Goal: Task Accomplishment & Management: Use online tool/utility

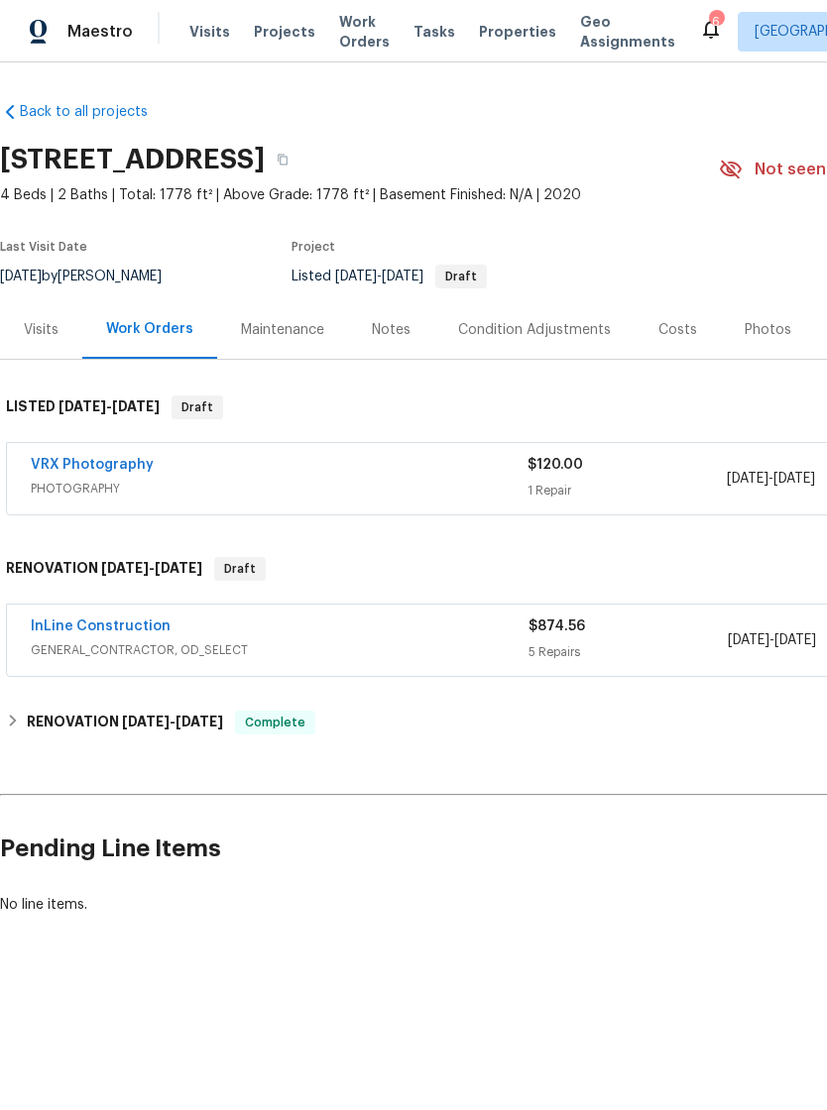
click at [147, 621] on link "InLine Construction" at bounding box center [101, 627] width 140 height 14
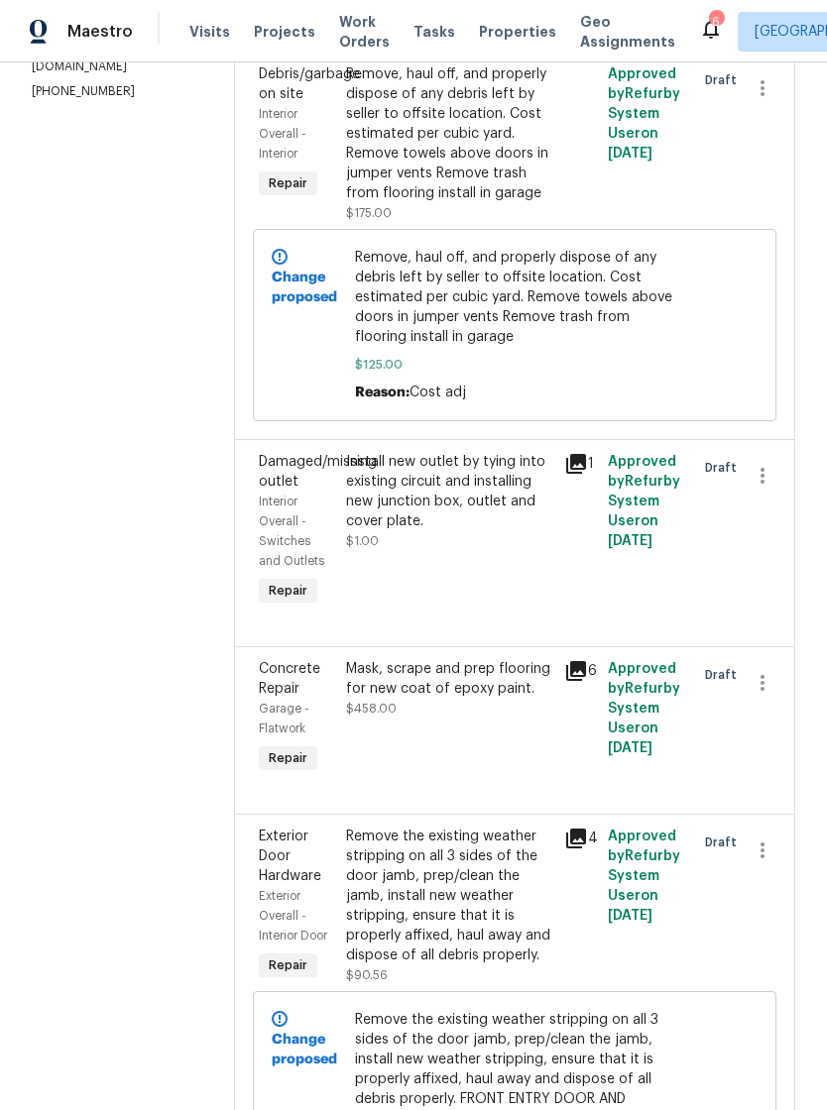
scroll to position [344, 0]
click at [490, 512] on div "Install new outlet by tying into existing circuit and installing new junction b…" at bounding box center [449, 490] width 206 height 79
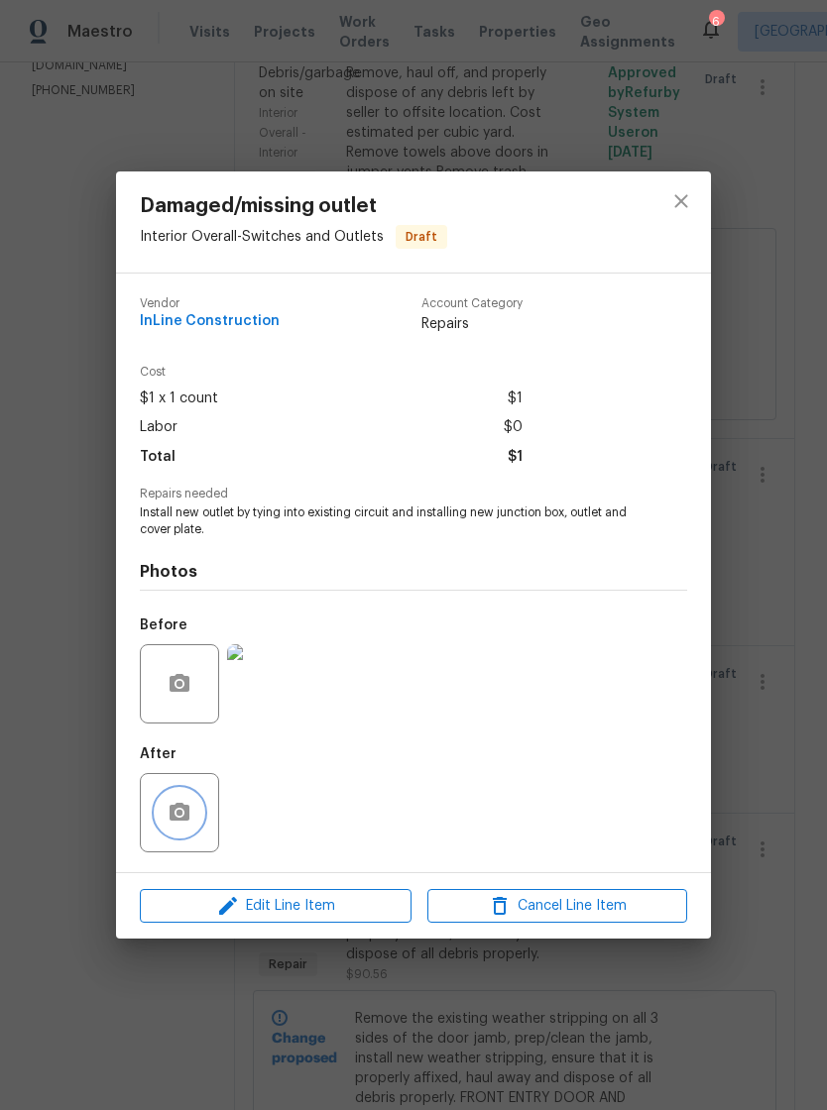
click at [177, 809] on icon "button" at bounding box center [179, 812] width 20 height 18
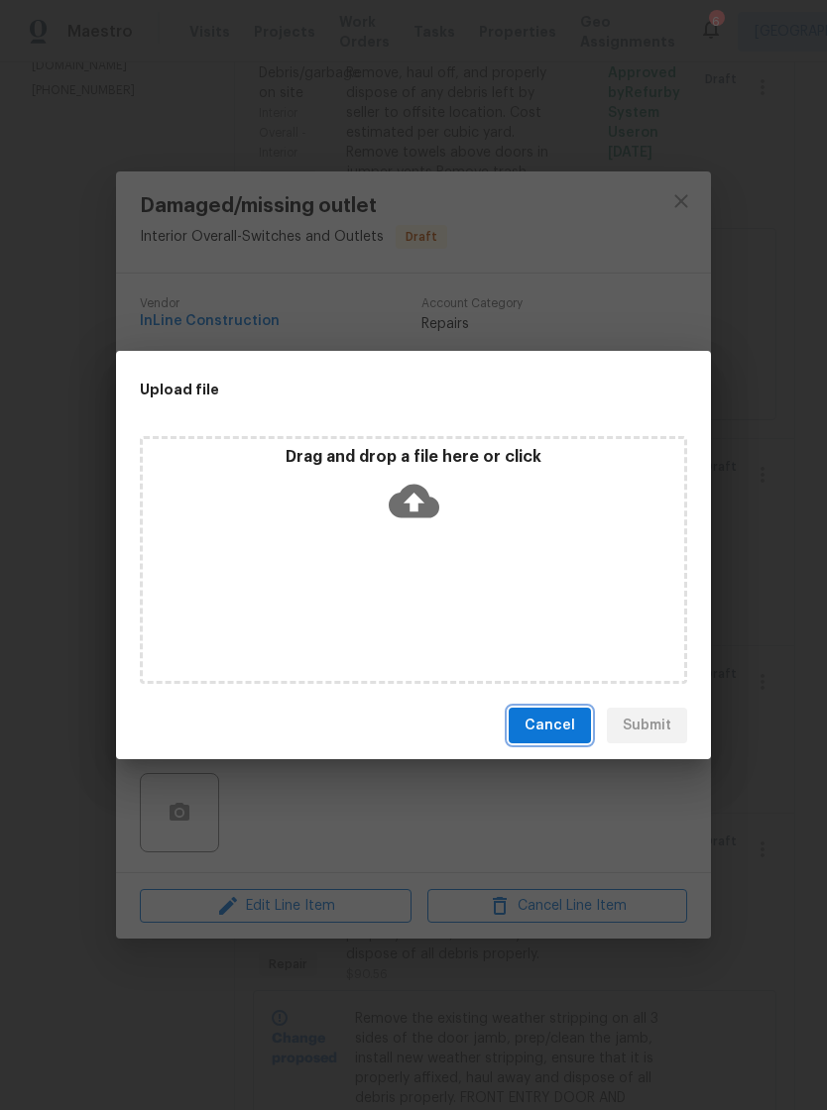
click at [565, 724] on span "Cancel" at bounding box center [549, 726] width 51 height 25
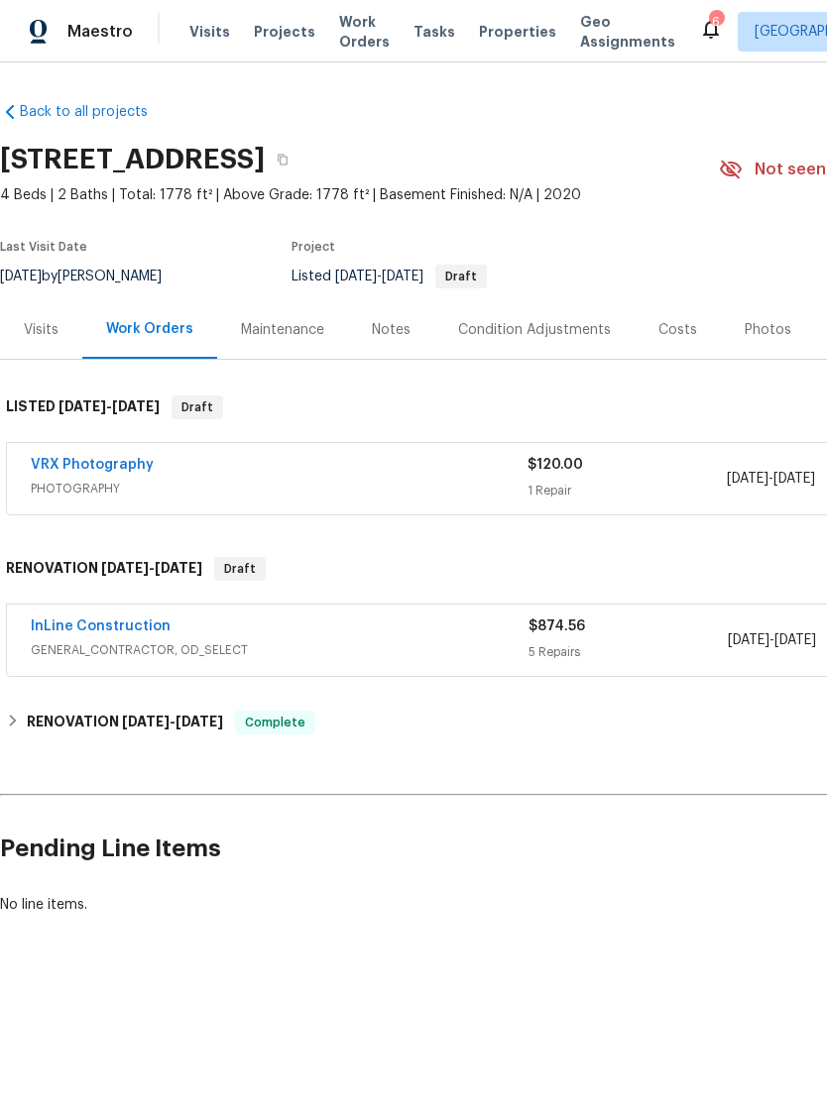
click at [140, 629] on link "InLine Construction" at bounding box center [101, 627] width 140 height 14
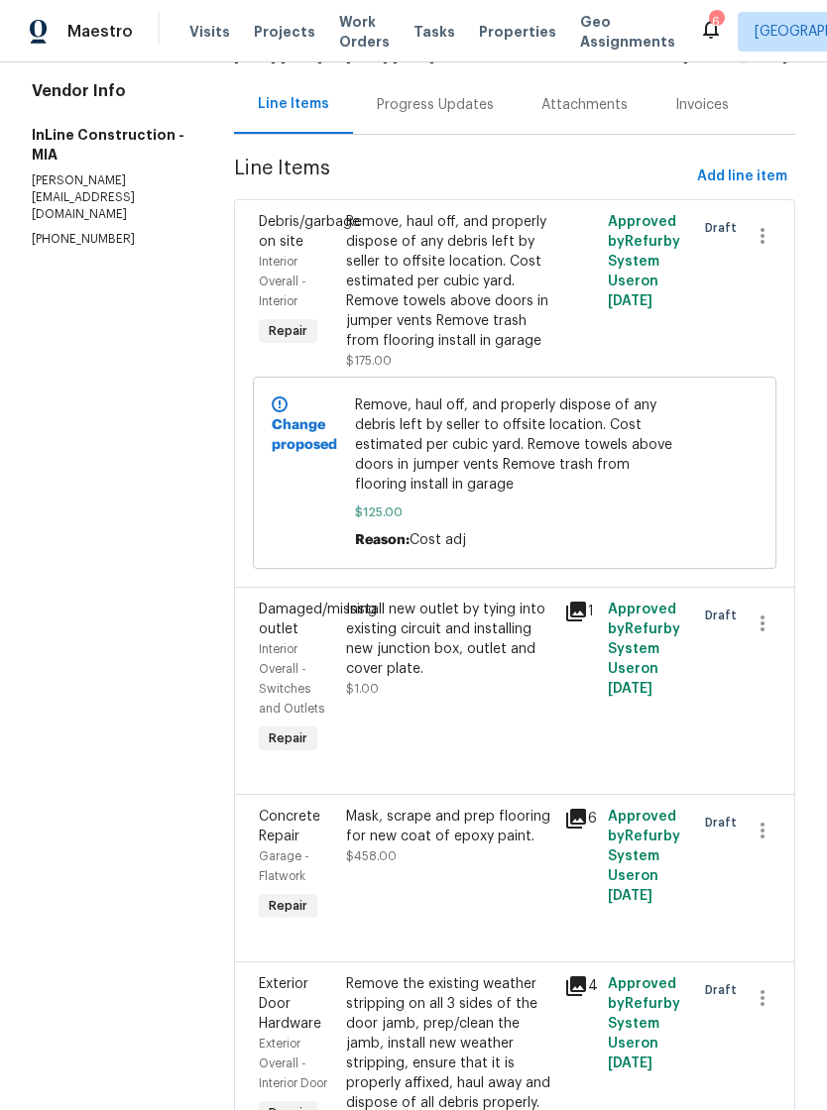
scroll to position [199, 0]
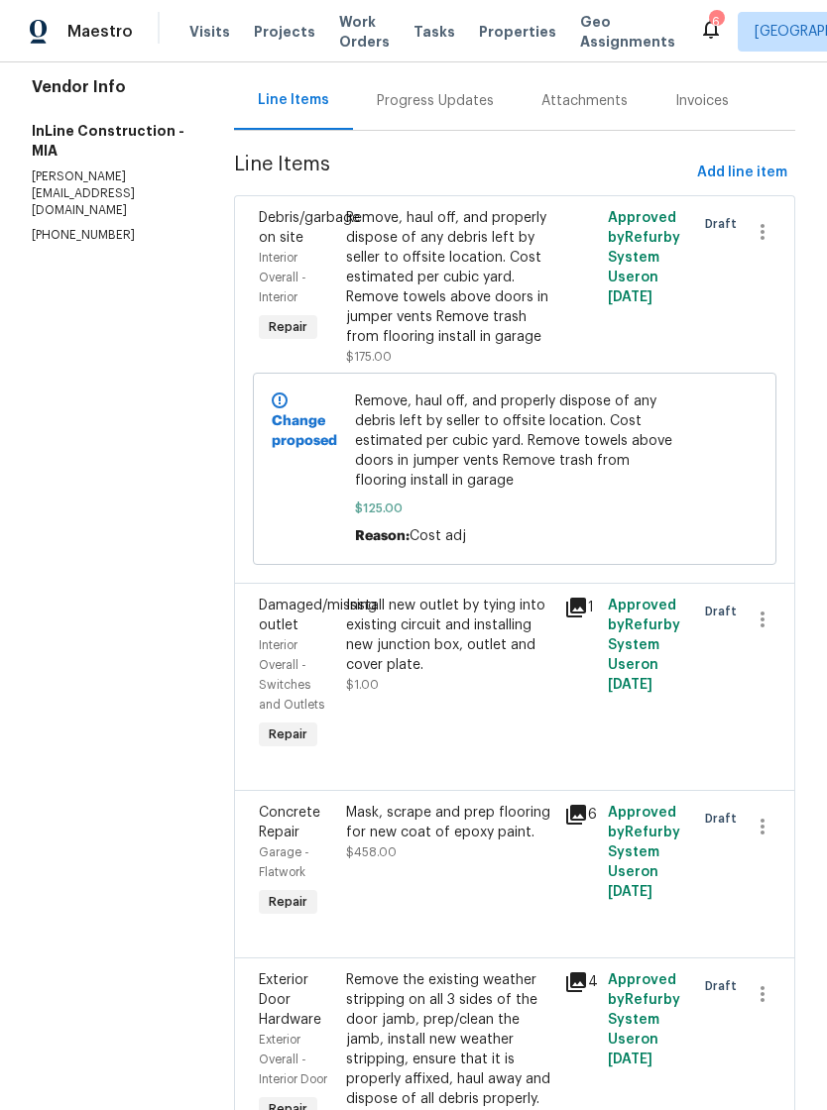
click at [499, 643] on div "Install new outlet by tying into existing circuit and installing new junction b…" at bounding box center [449, 635] width 206 height 79
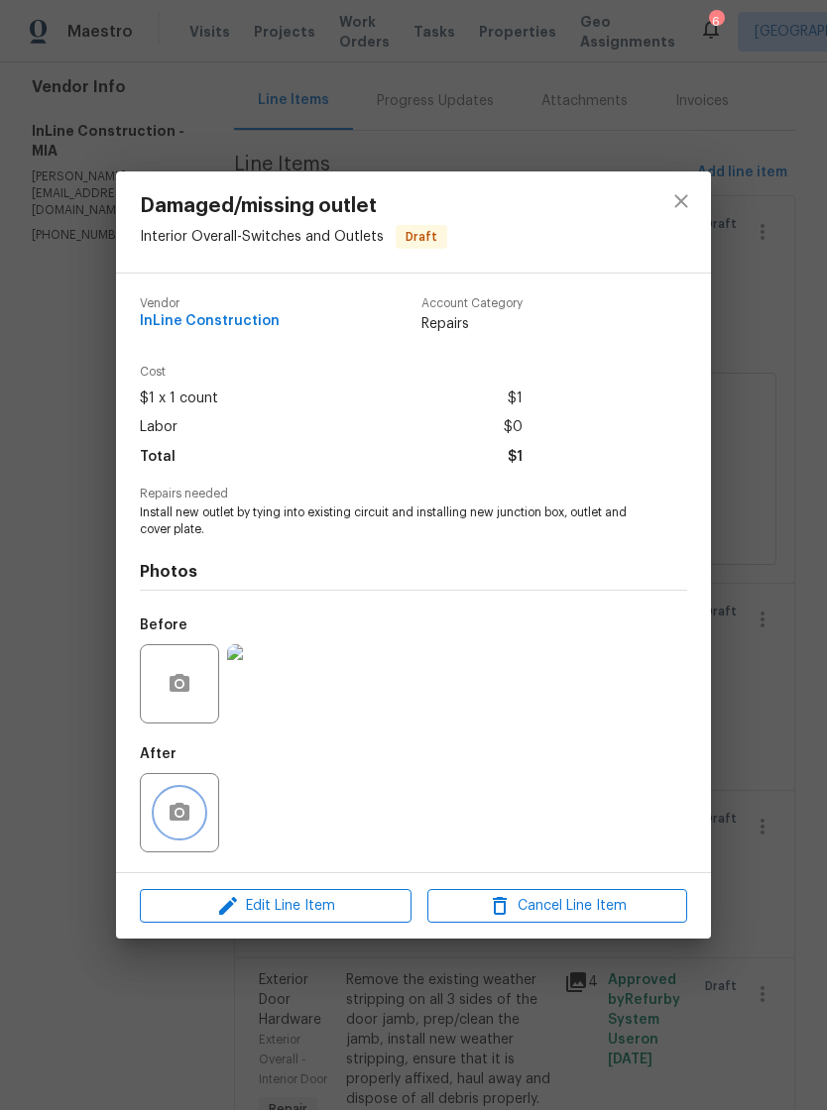
click at [163, 802] on button "button" at bounding box center [180, 813] width 48 height 48
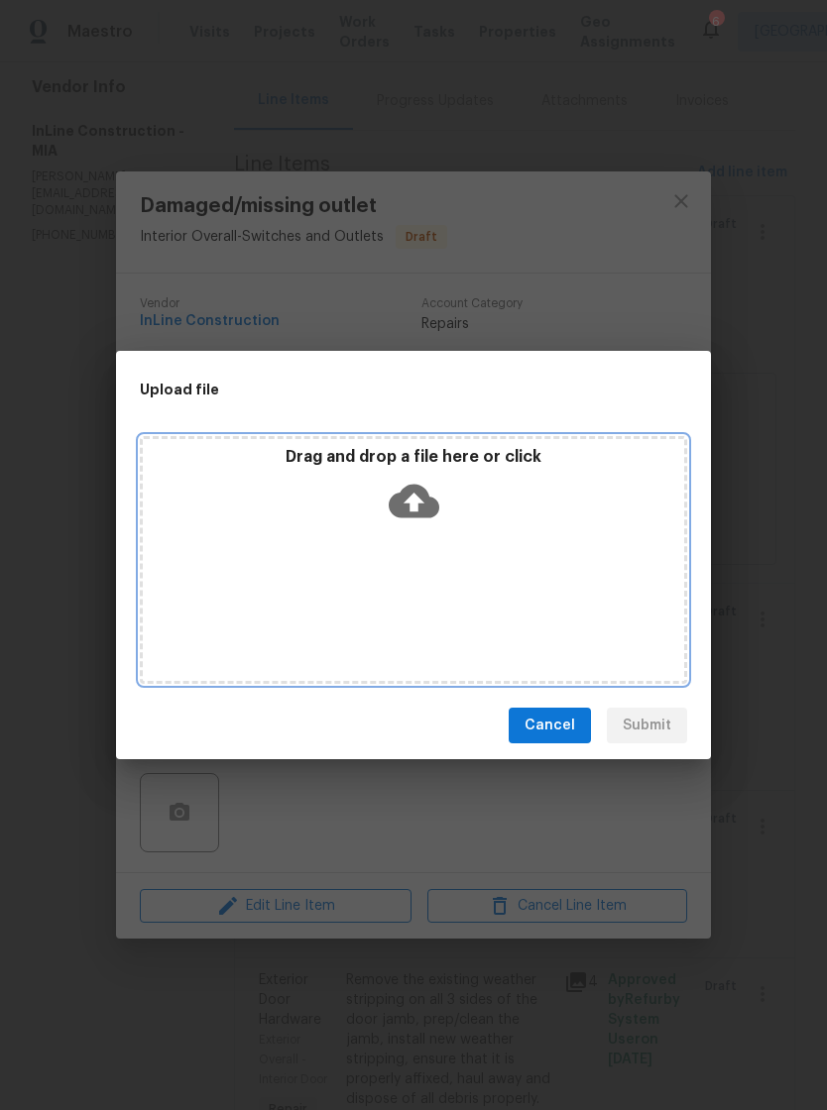
click at [411, 497] on icon at bounding box center [414, 501] width 51 height 51
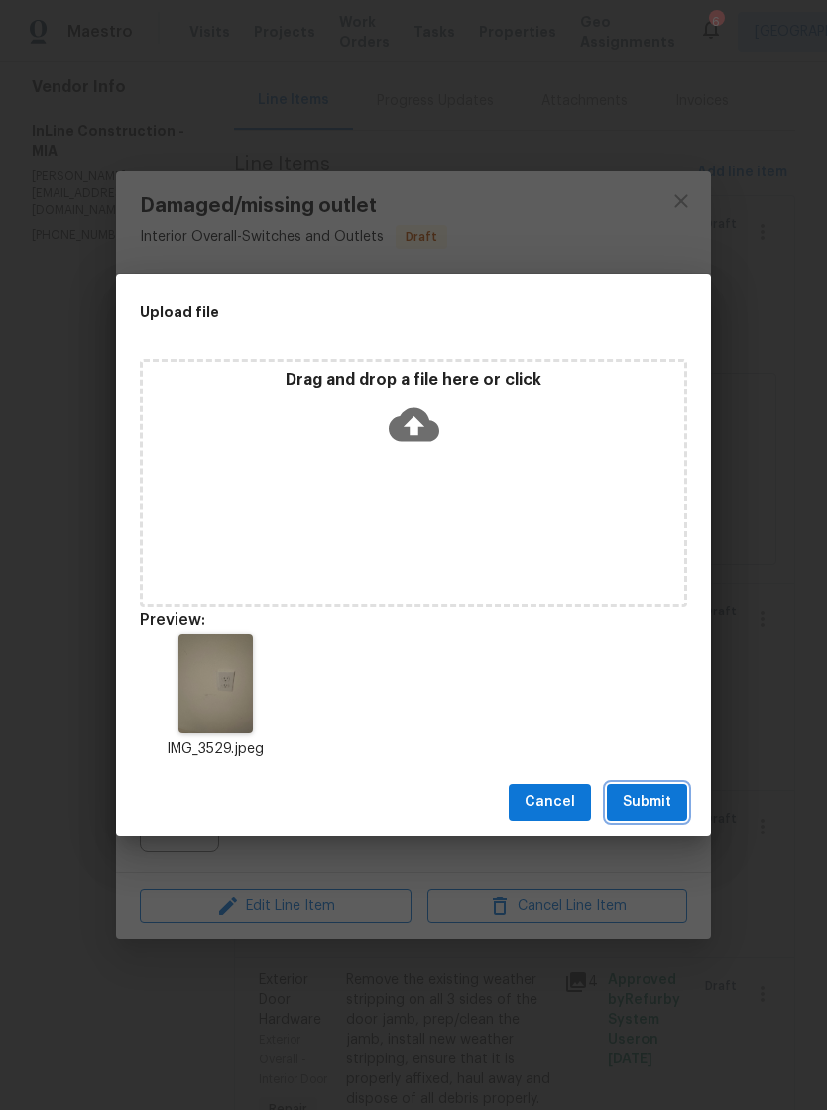
click at [659, 801] on span "Submit" at bounding box center [646, 802] width 49 height 25
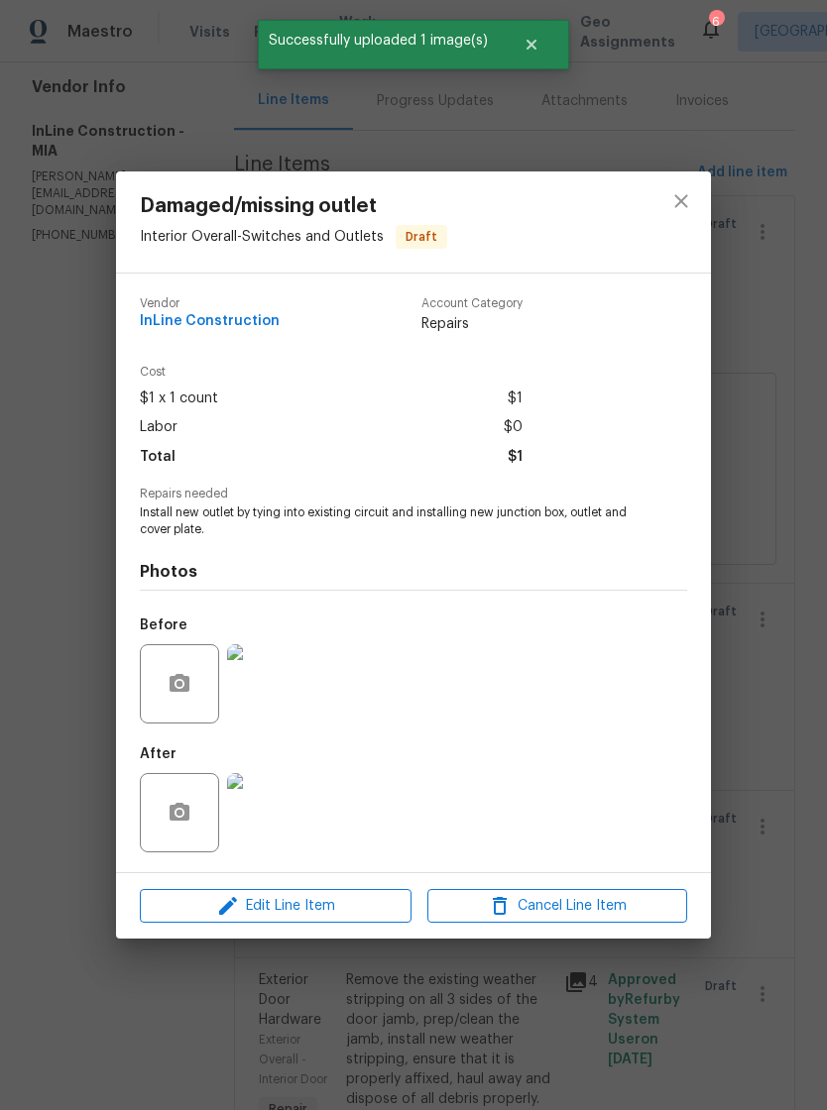
click at [728, 188] on div "Damaged/missing outlet Interior Overall - Switches and Outlets Draft Vendor InL…" at bounding box center [413, 555] width 827 height 1110
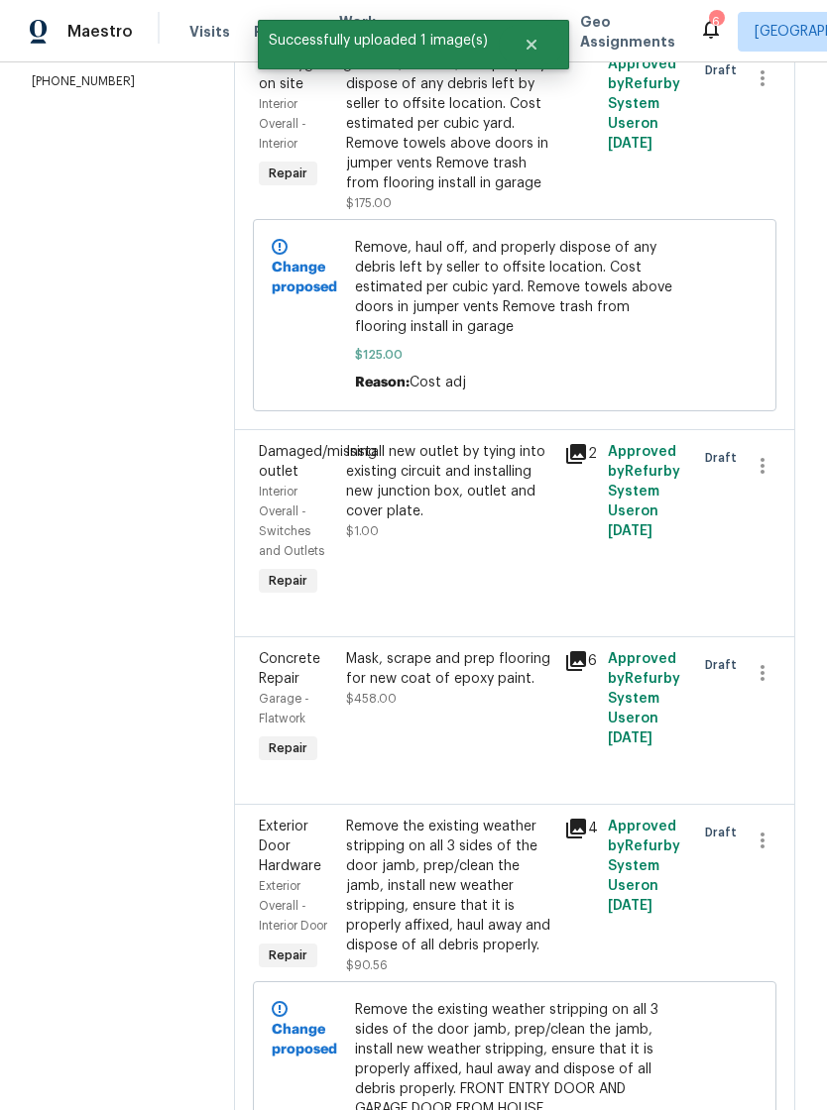
scroll to position [356, 0]
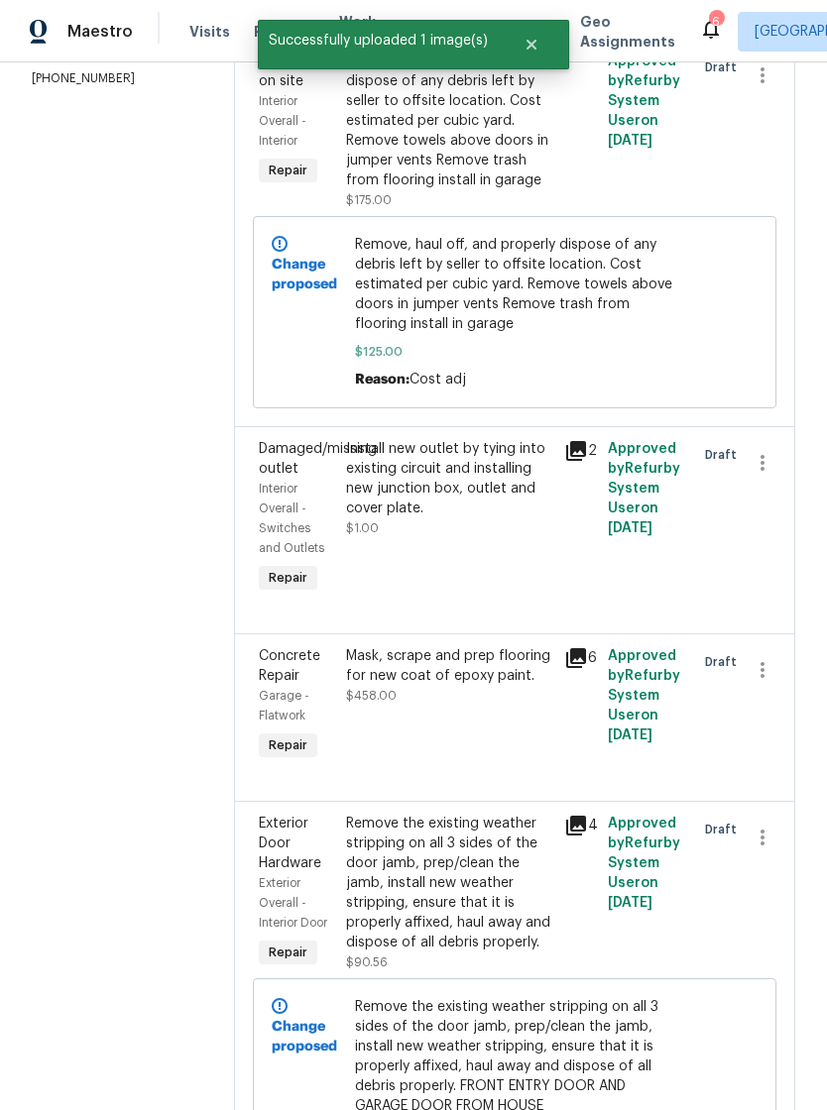
click at [494, 706] on div "Mask, scrape and prep flooring for new coat of epoxy paint. $458.00" at bounding box center [449, 675] width 206 height 59
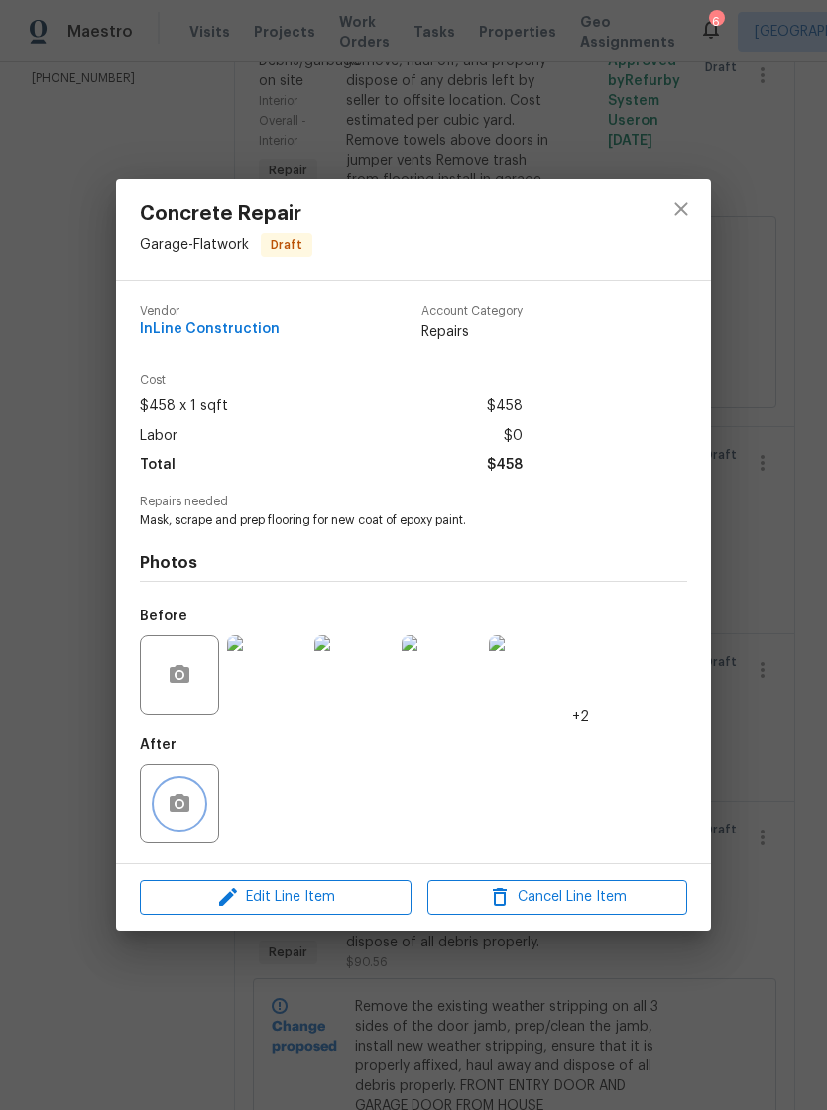
click at [186, 798] on icon "button" at bounding box center [180, 804] width 24 height 24
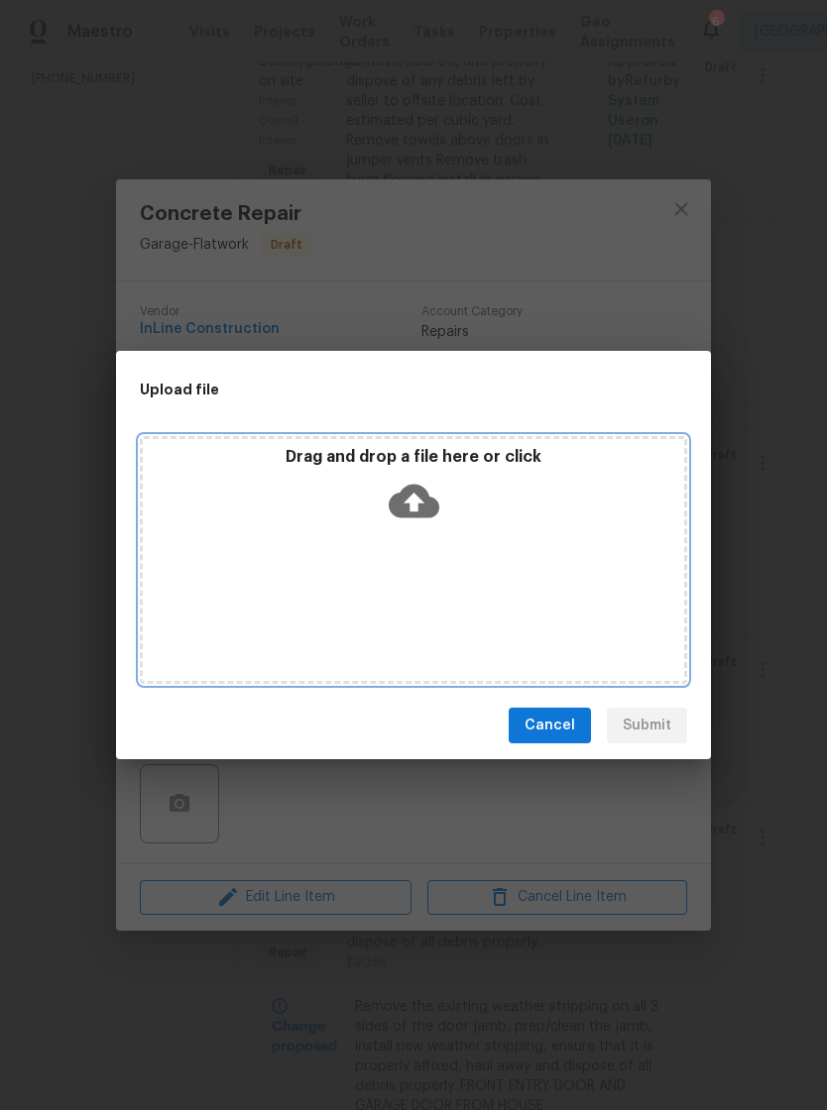
click at [421, 493] on icon at bounding box center [414, 502] width 51 height 34
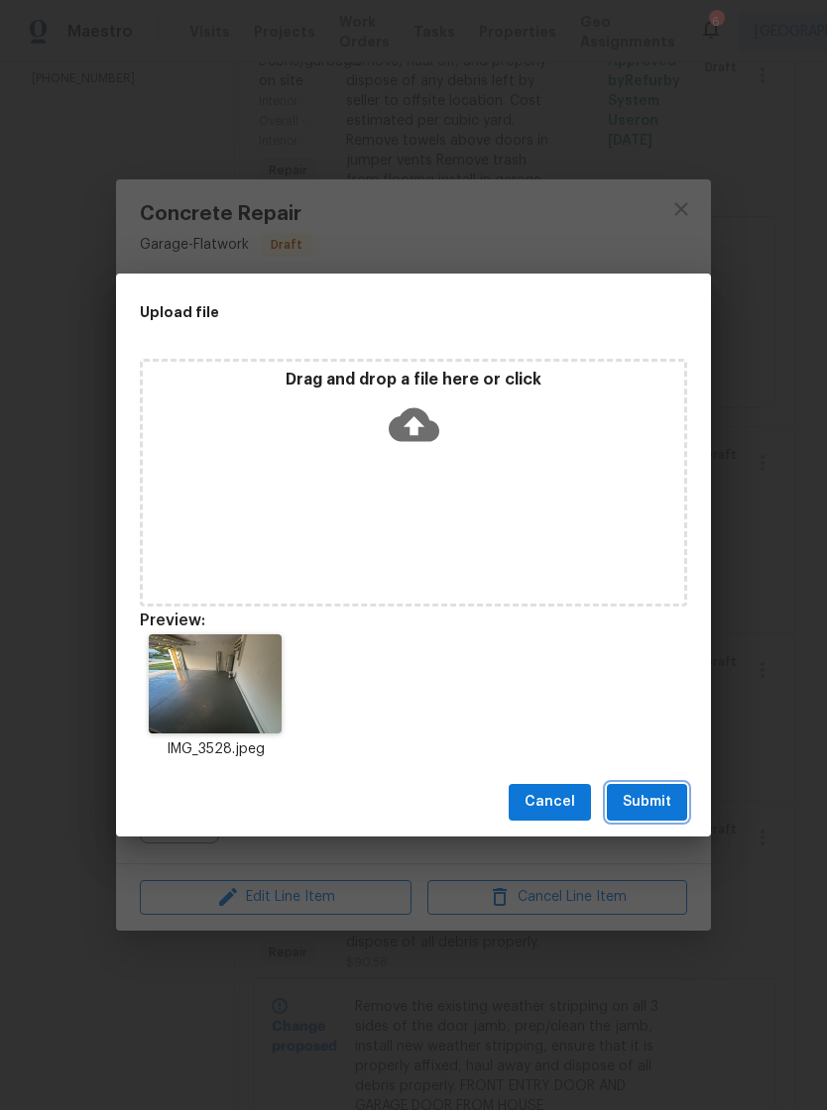
click at [649, 802] on span "Submit" at bounding box center [646, 802] width 49 height 25
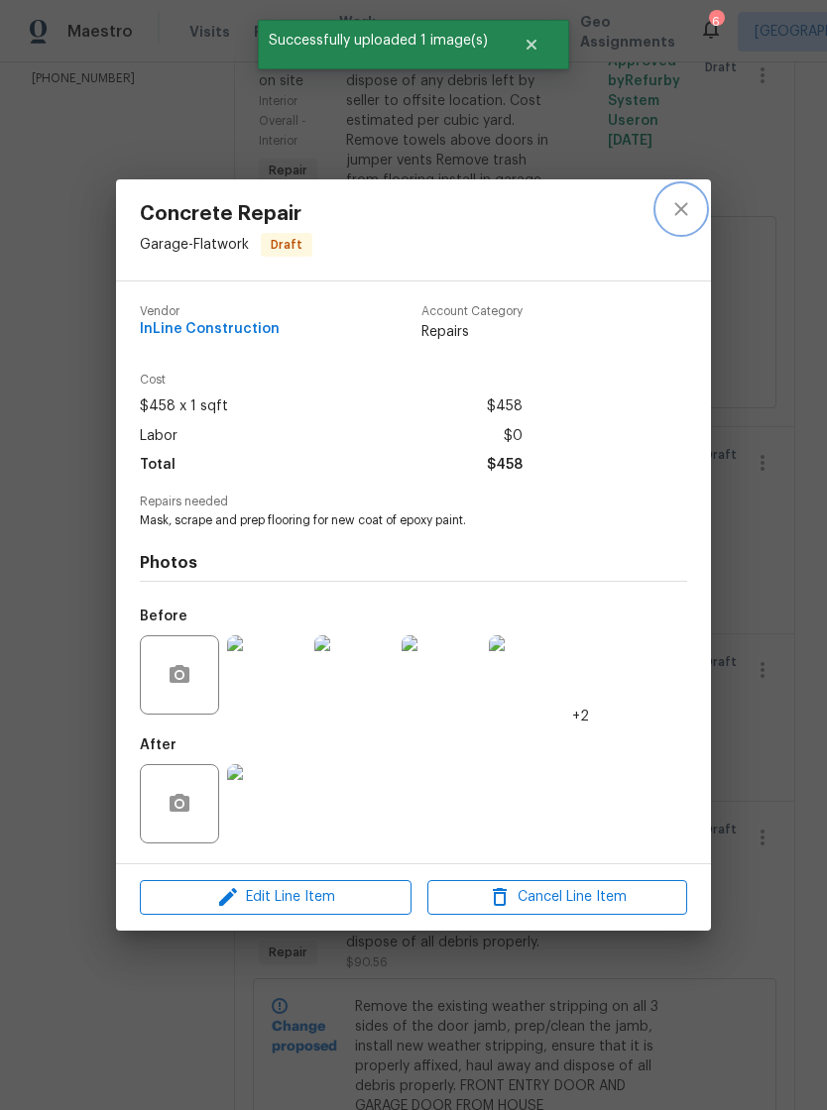
click at [672, 200] on icon "close" at bounding box center [681, 209] width 24 height 24
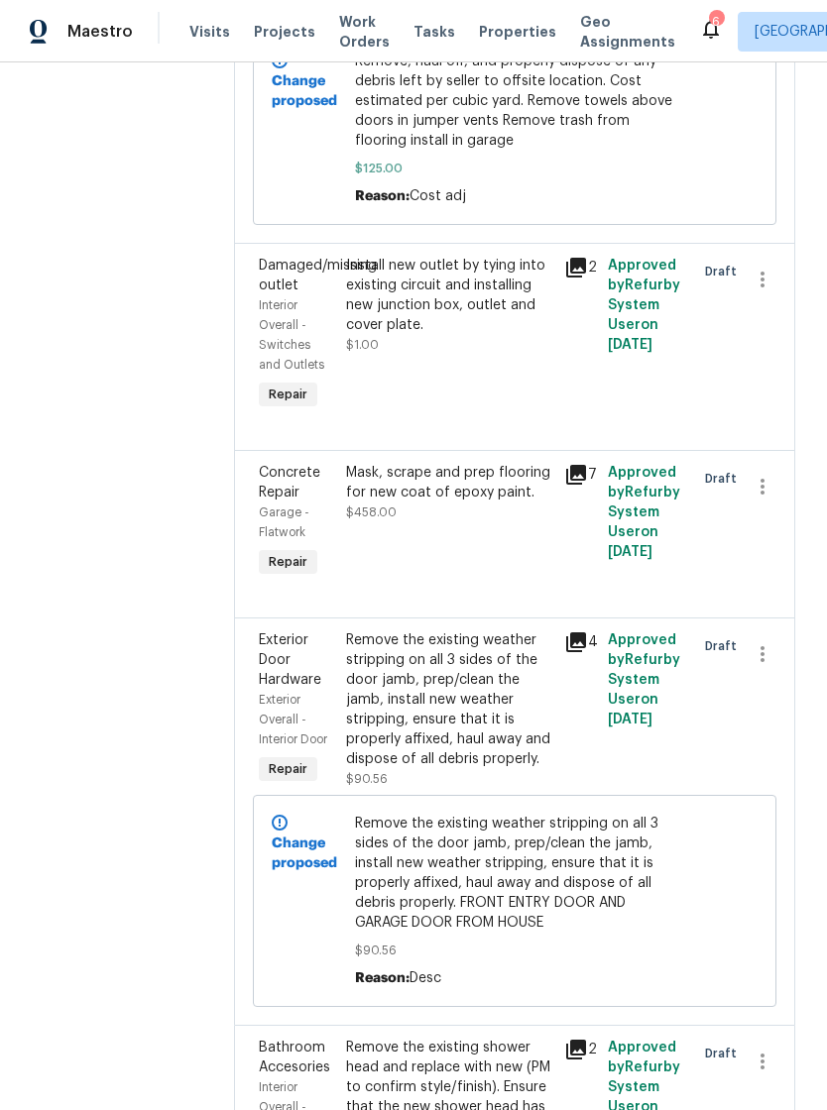
scroll to position [578, 0]
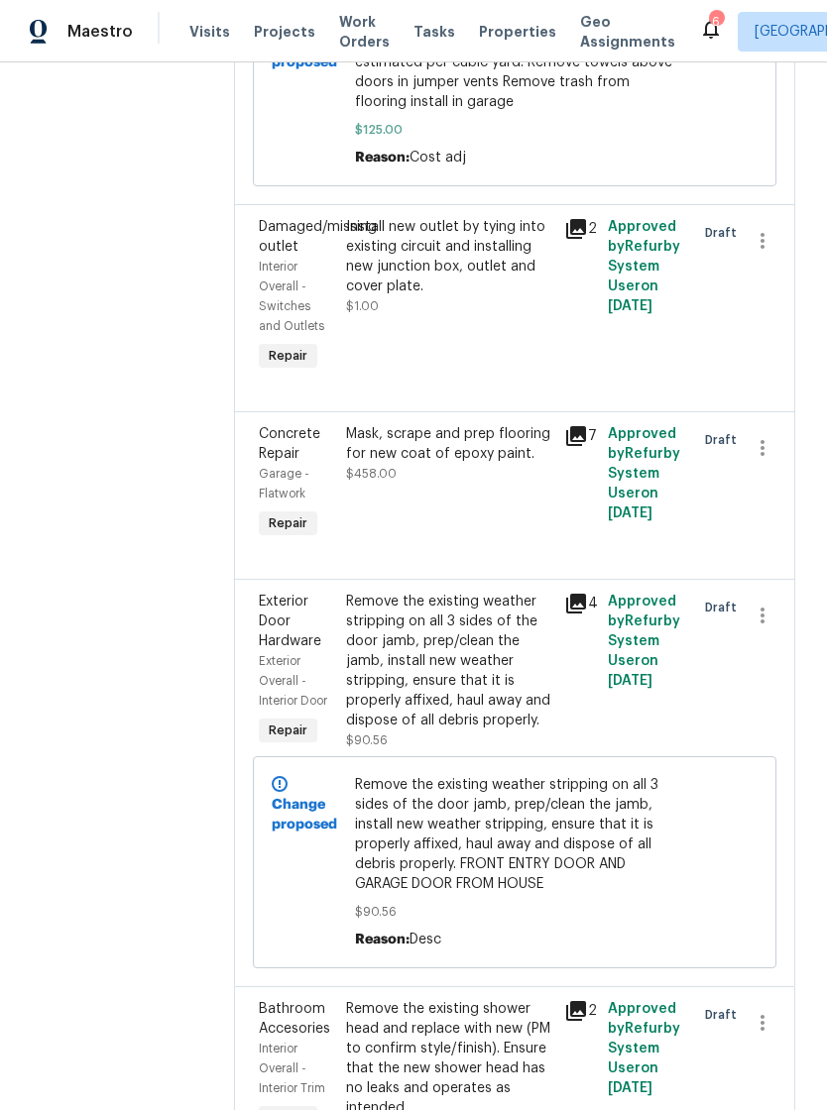
click at [484, 658] on div "Remove the existing weather stripping on all 3 sides of the door jamb, prep/cle…" at bounding box center [449, 661] width 206 height 139
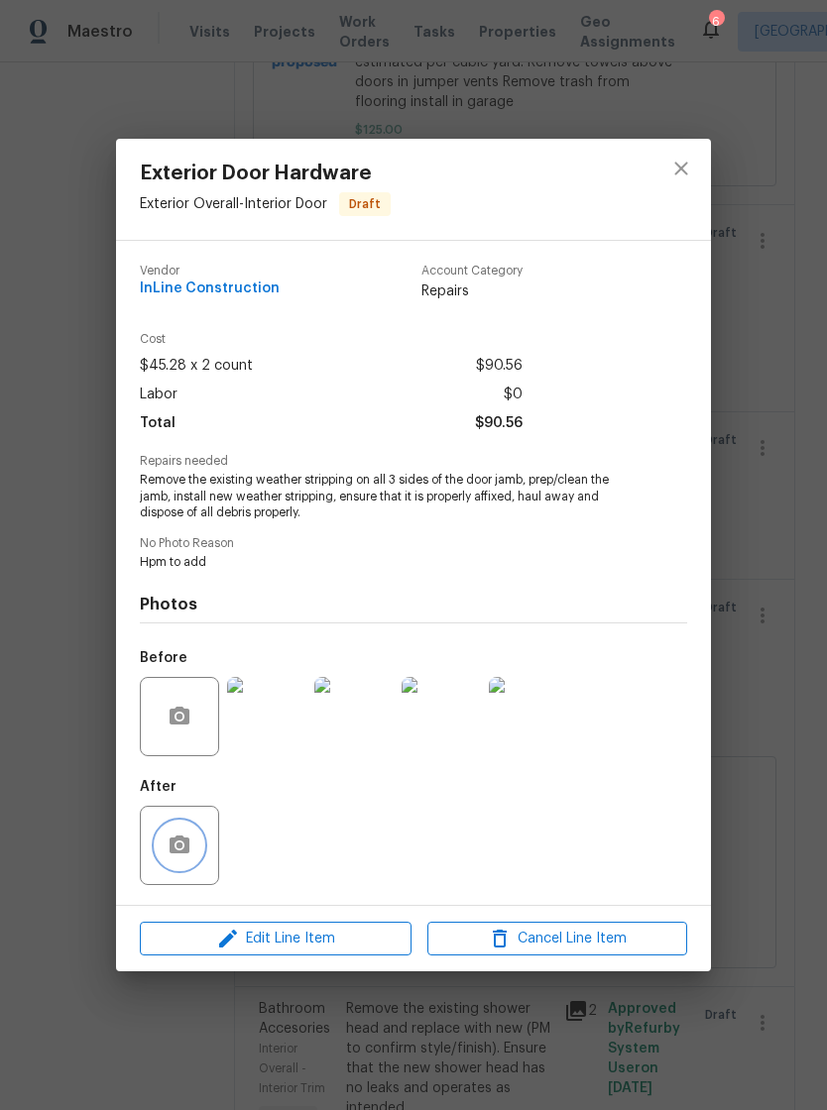
click at [199, 837] on button "button" at bounding box center [180, 846] width 48 height 48
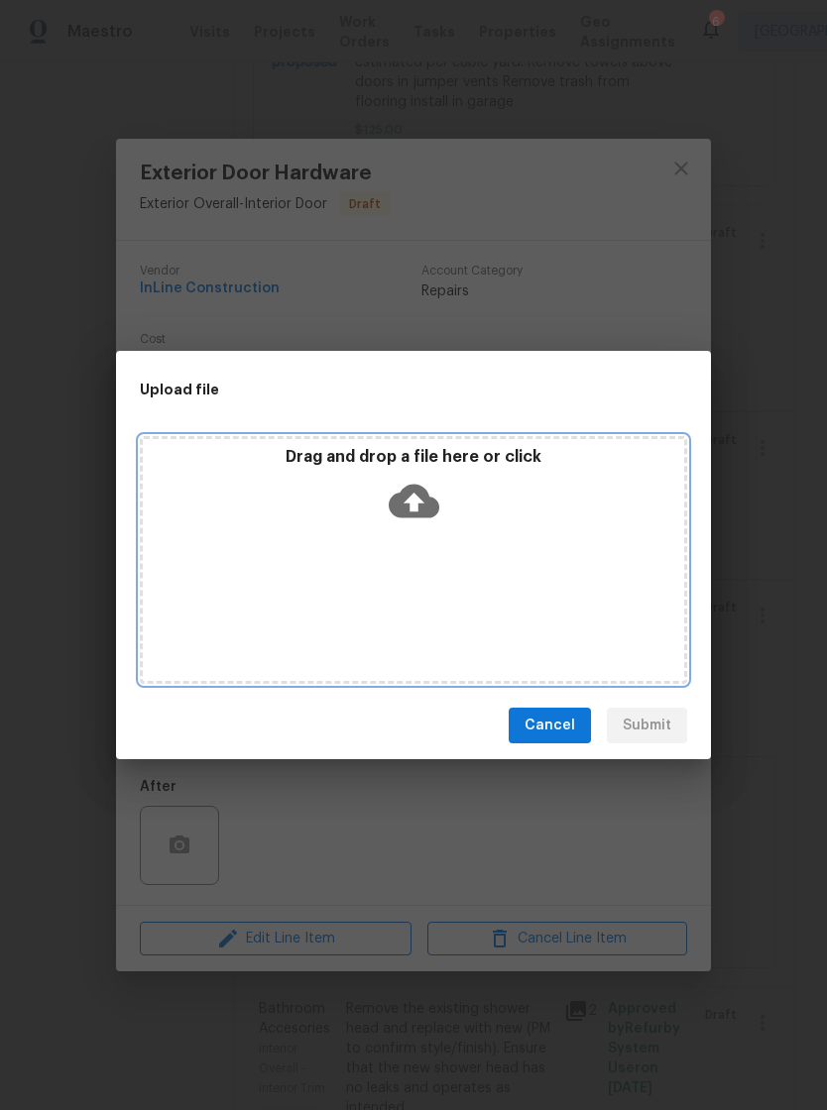
click at [426, 487] on icon at bounding box center [414, 501] width 51 height 51
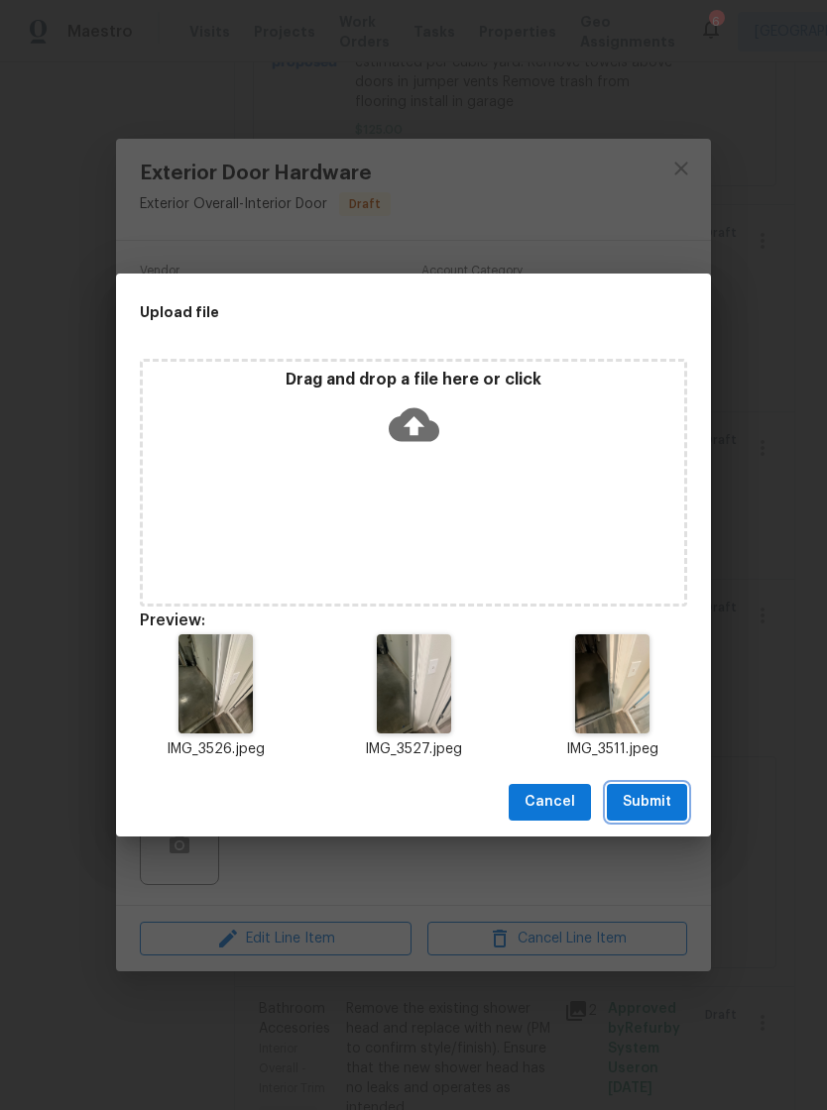
click at [656, 801] on span "Submit" at bounding box center [646, 802] width 49 height 25
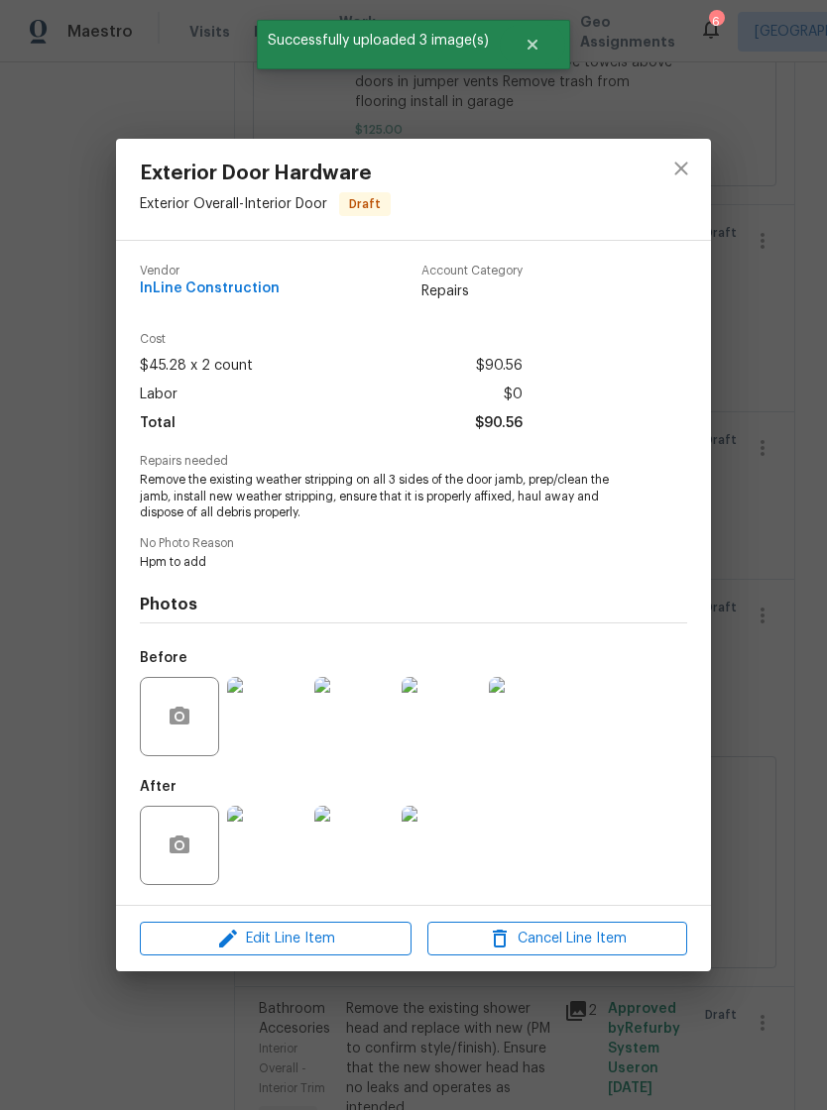
click at [771, 697] on div "Exterior Door Hardware Exterior Overall - Interior Door Draft Vendor InLine Con…" at bounding box center [413, 555] width 827 height 1110
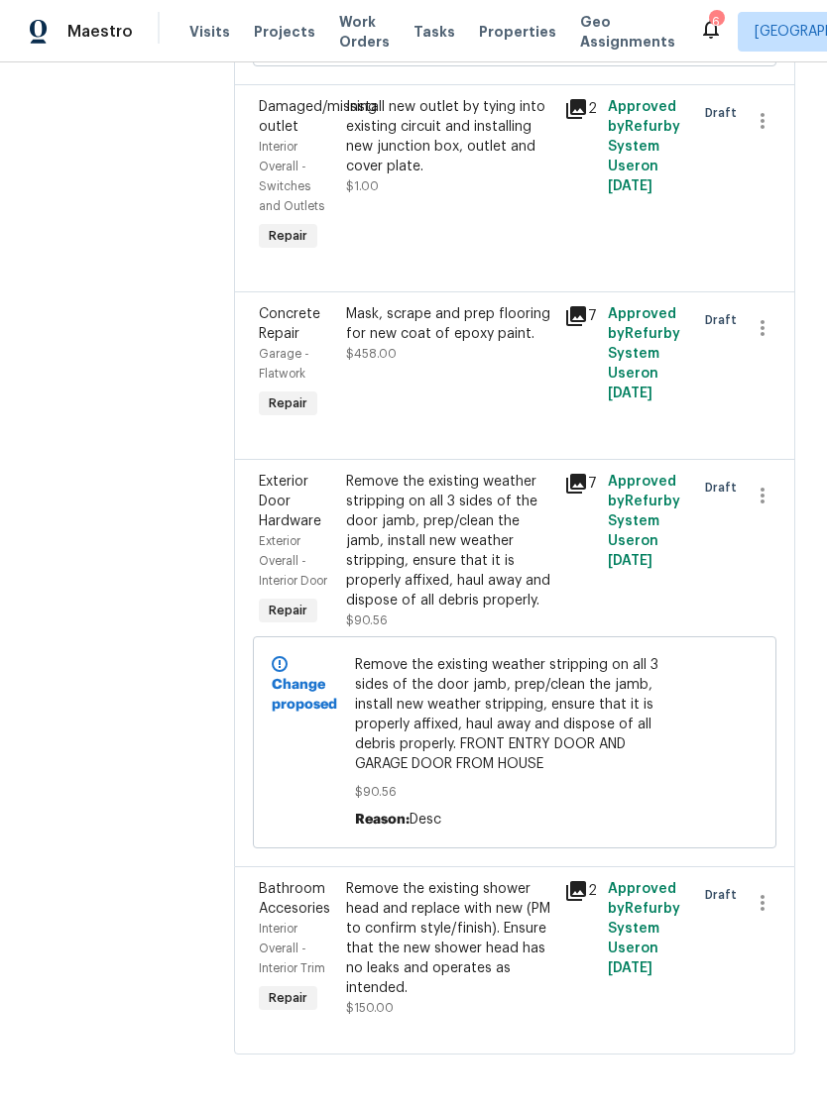
scroll to position [696, 0]
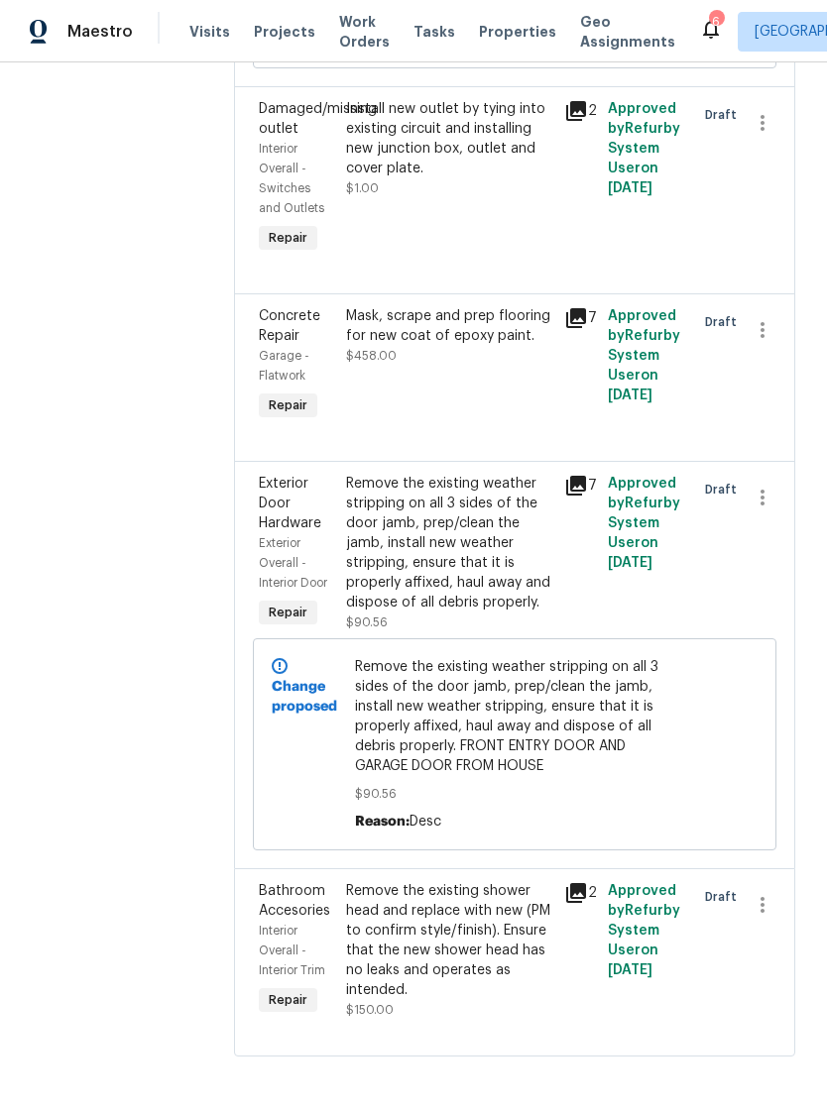
click at [479, 960] on div "Remove the existing shower head and replace with new (PM to confirm style/finis…" at bounding box center [449, 940] width 206 height 119
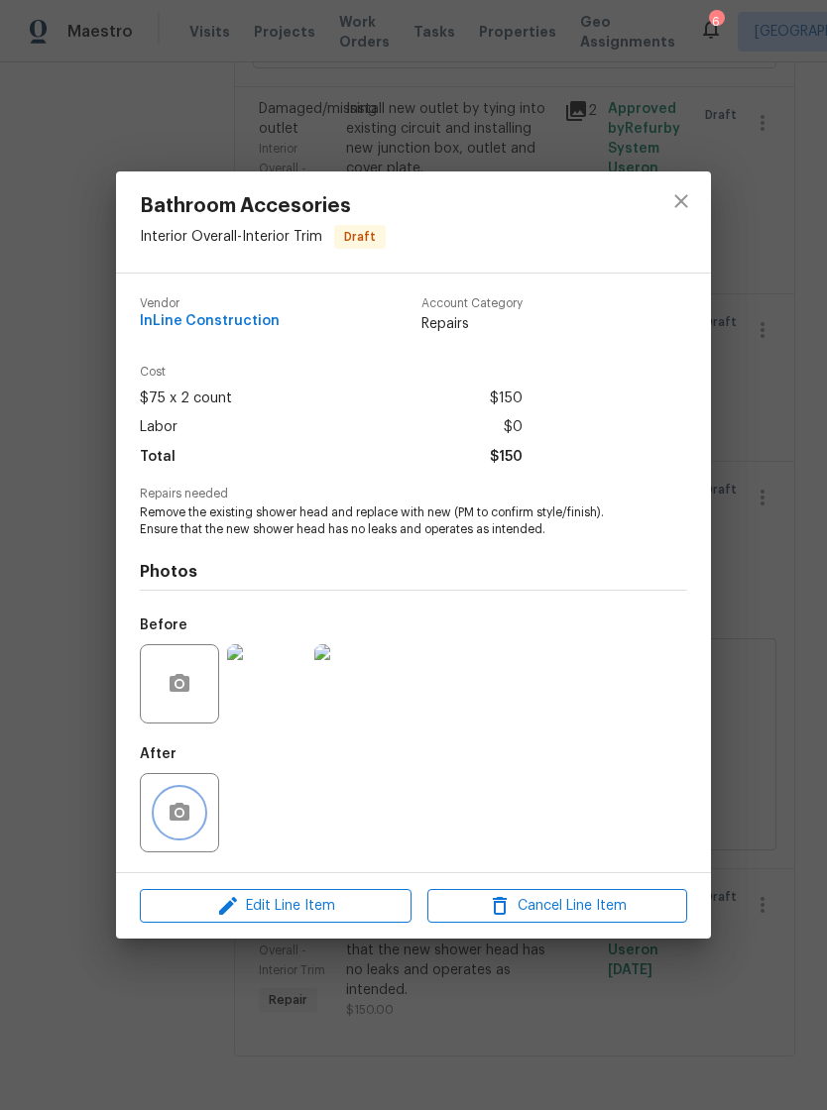
click at [170, 825] on icon "button" at bounding box center [180, 813] width 24 height 24
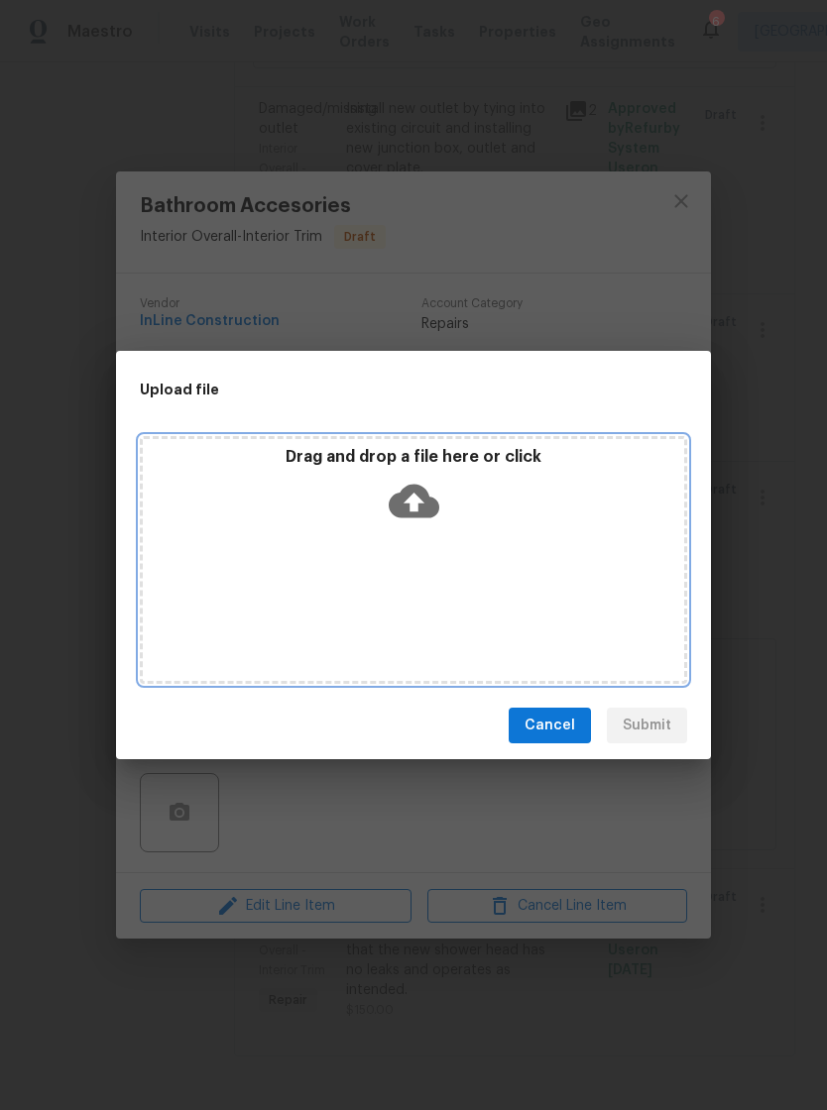
click at [430, 508] on icon at bounding box center [414, 502] width 51 height 34
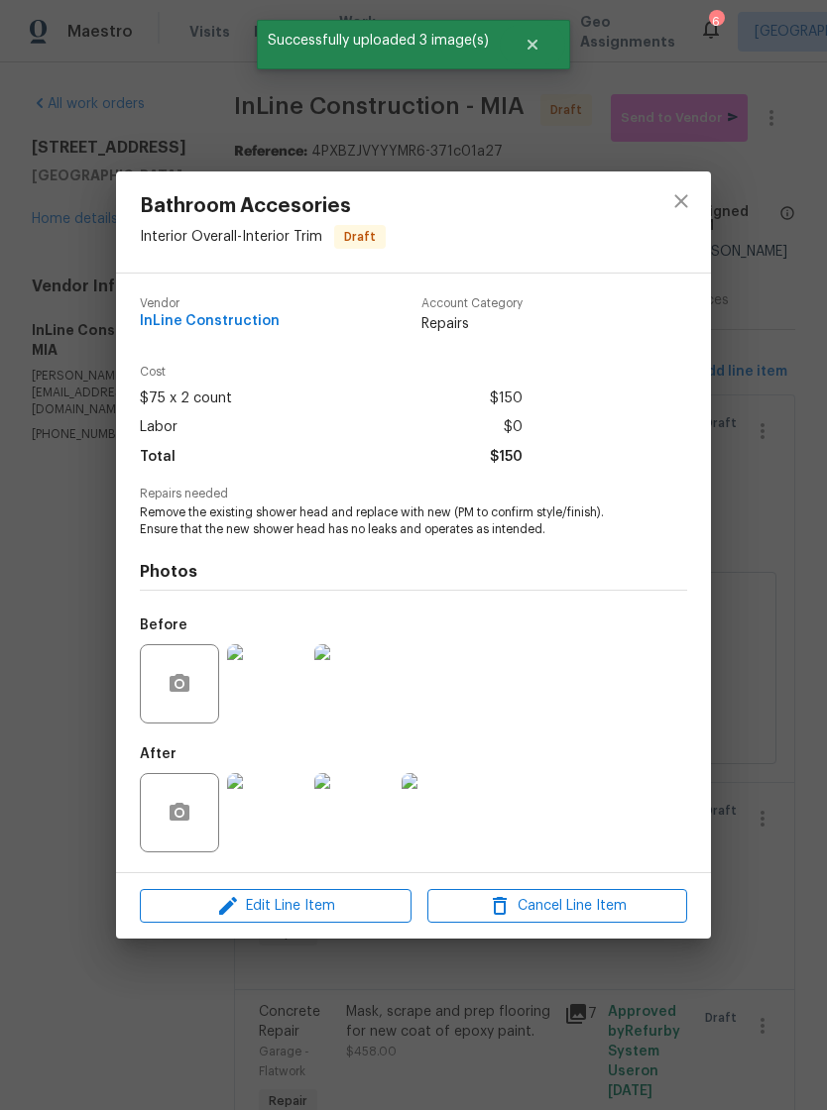
scroll to position [696, 0]
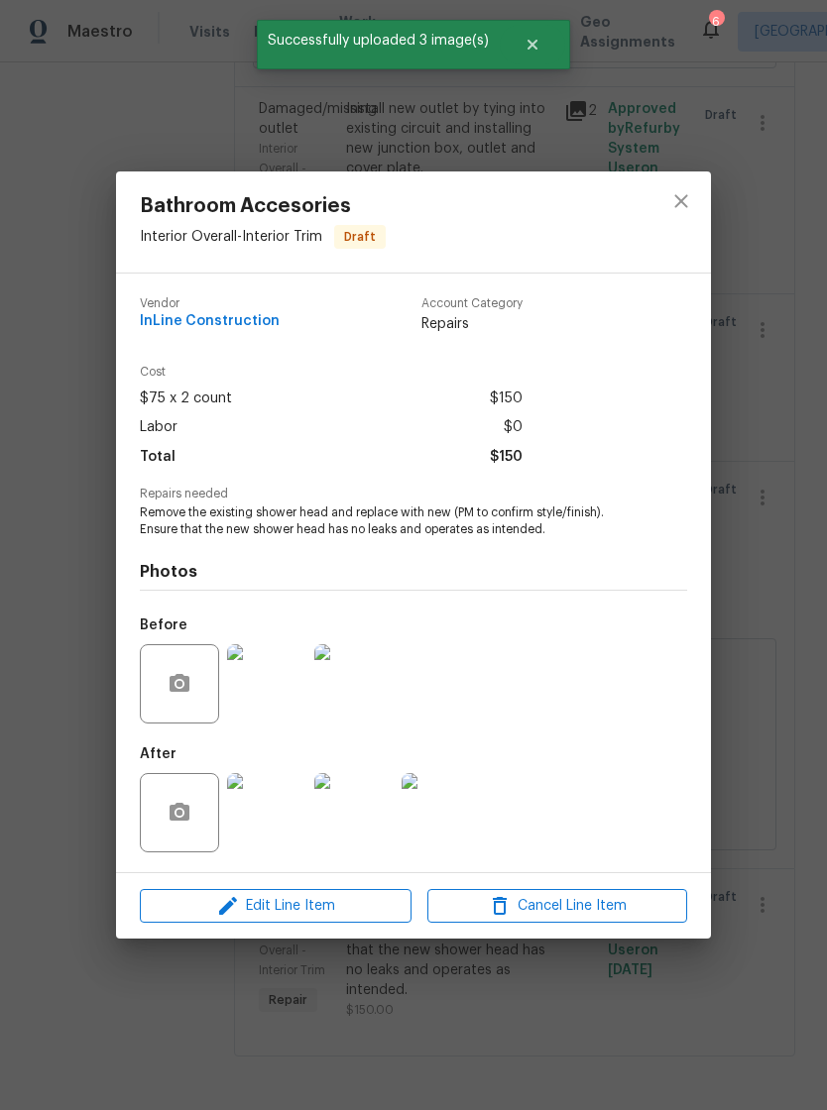
click at [774, 729] on div "Bathroom Accesories Interior Overall - Interior Trim Draft Vendor InLine Constr…" at bounding box center [413, 555] width 827 height 1110
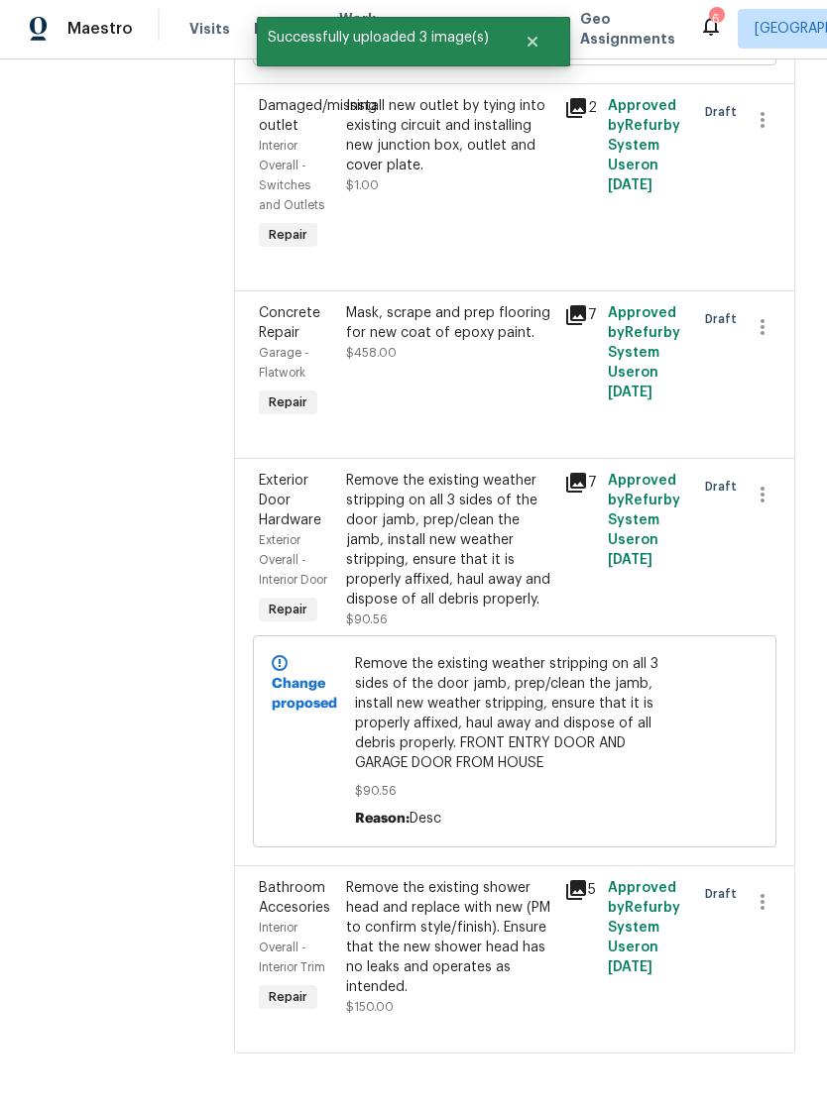
scroll to position [0, 0]
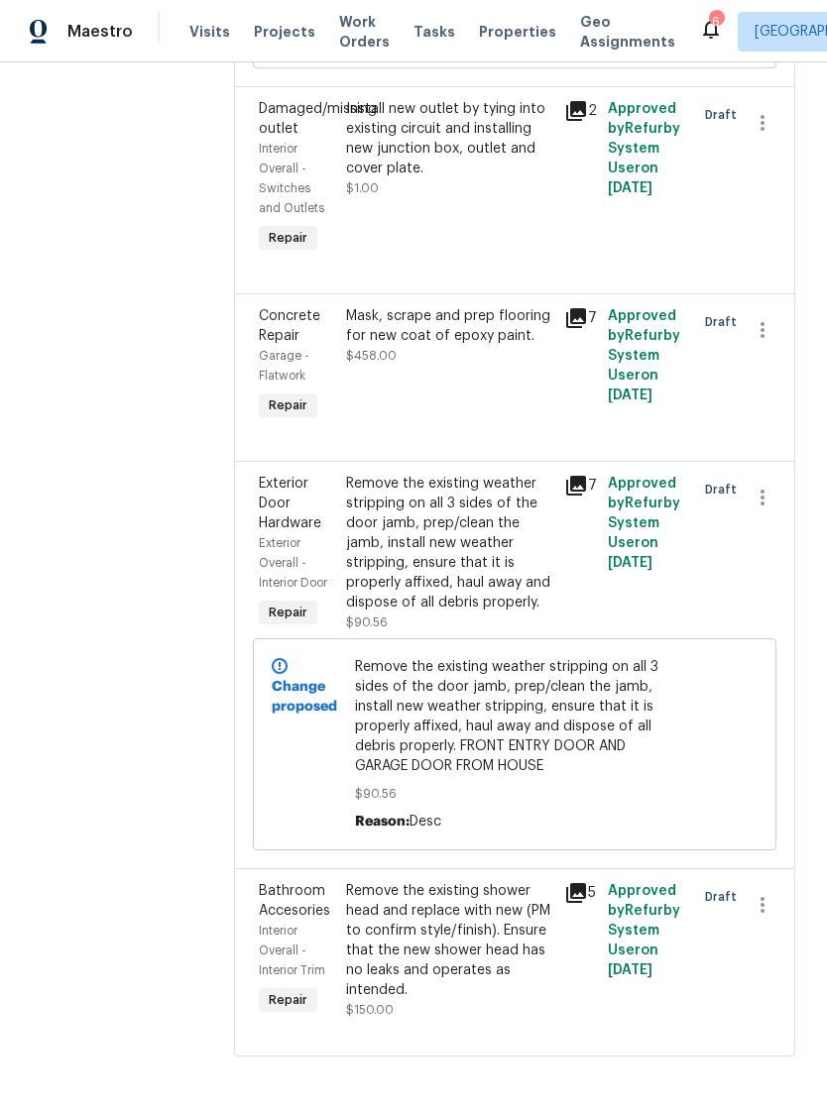
click at [112, 531] on section "All work orders [STREET_ADDRESS] Home details Vendor Info InLine Construction -…" at bounding box center [109, 239] width 155 height 1682
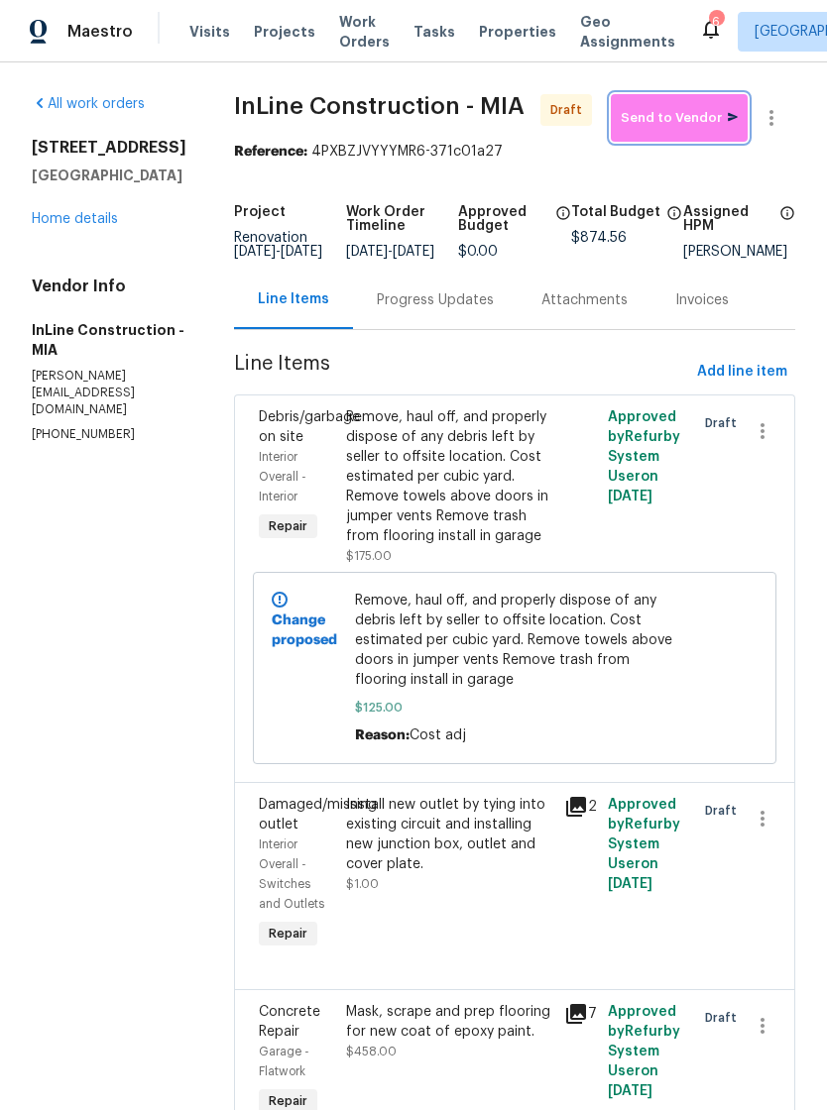
click at [676, 108] on span "Send to Vendor" at bounding box center [678, 118] width 117 height 23
